Goal: Feedback & Contribution: Submit feedback/report problem

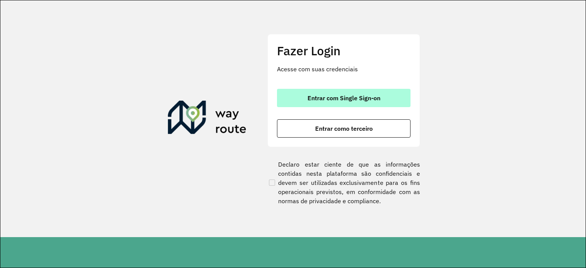
click at [318, 92] on button "Entrar com Single Sign-on" at bounding box center [344, 98] width 134 height 18
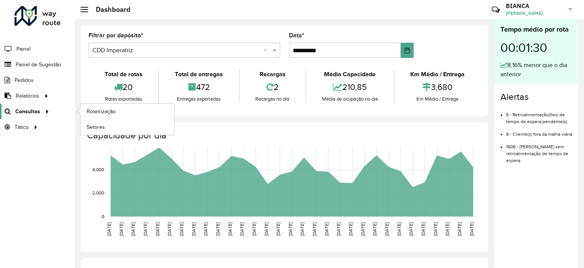
click at [23, 109] on span "Consultas" at bounding box center [27, 112] width 25 height 8
click at [37, 111] on span "Consultas" at bounding box center [27, 112] width 25 height 8
click at [57, 62] on span "Painel de Sugestão" at bounding box center [40, 65] width 48 height 8
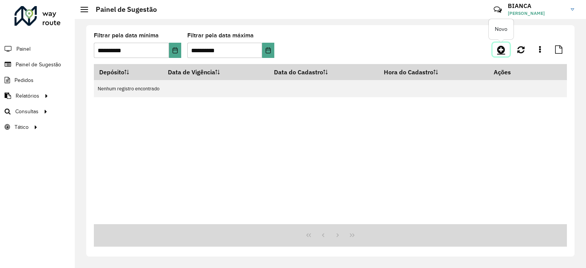
click at [502, 53] on icon at bounding box center [501, 49] width 8 height 9
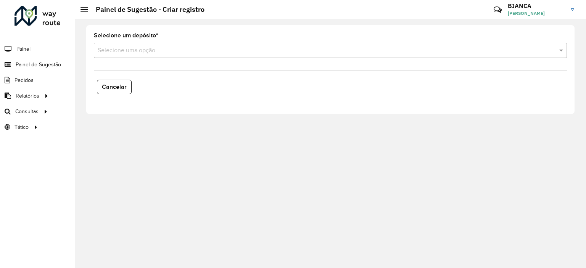
click at [150, 52] on input "text" at bounding box center [323, 50] width 451 height 9
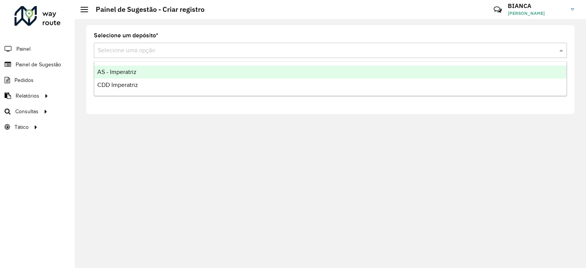
click at [119, 87] on span "CDD Imperatriz" at bounding box center [117, 85] width 41 height 6
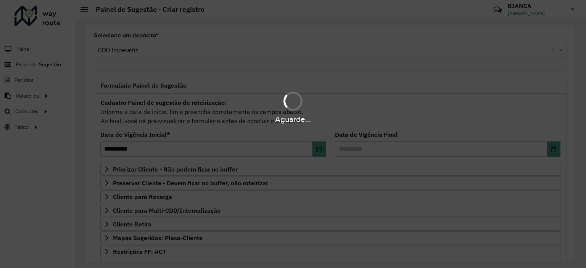
scroll to position [109, 0]
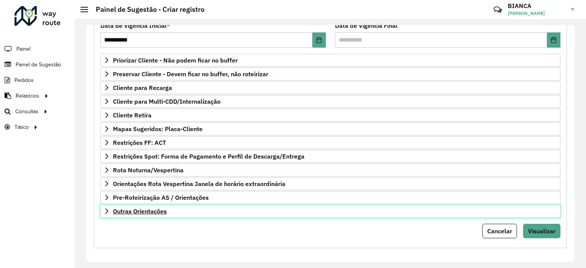
click at [144, 209] on span "Outras Orientações" at bounding box center [140, 211] width 54 height 6
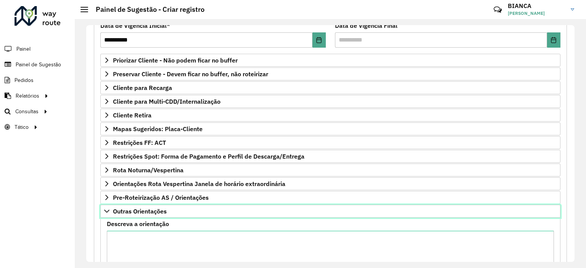
scroll to position [192, 0]
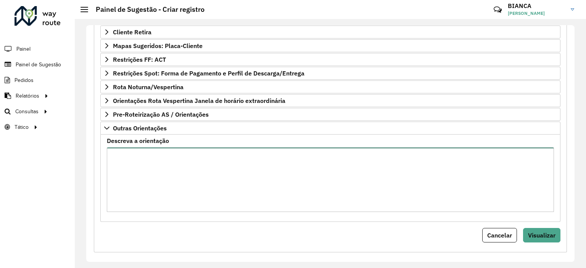
click at [176, 180] on textarea "Descreva a orientação" at bounding box center [330, 180] width 447 height 65
type textarea "**********"
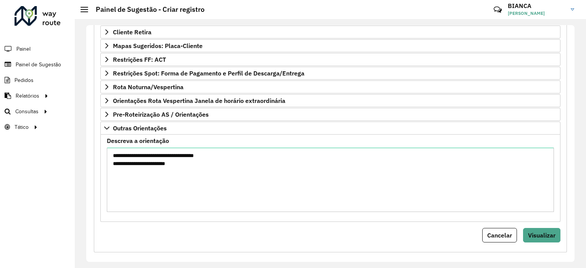
click at [196, 231] on div "Cancelar Visualizar" at bounding box center [330, 235] width 460 height 15
click at [534, 233] on span "Visualizar" at bounding box center [541, 236] width 27 height 8
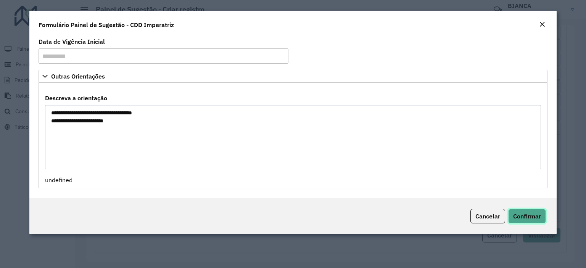
click at [528, 216] on span "Confirmar" at bounding box center [527, 217] width 28 height 8
